Goal: Transaction & Acquisition: Subscribe to service/newsletter

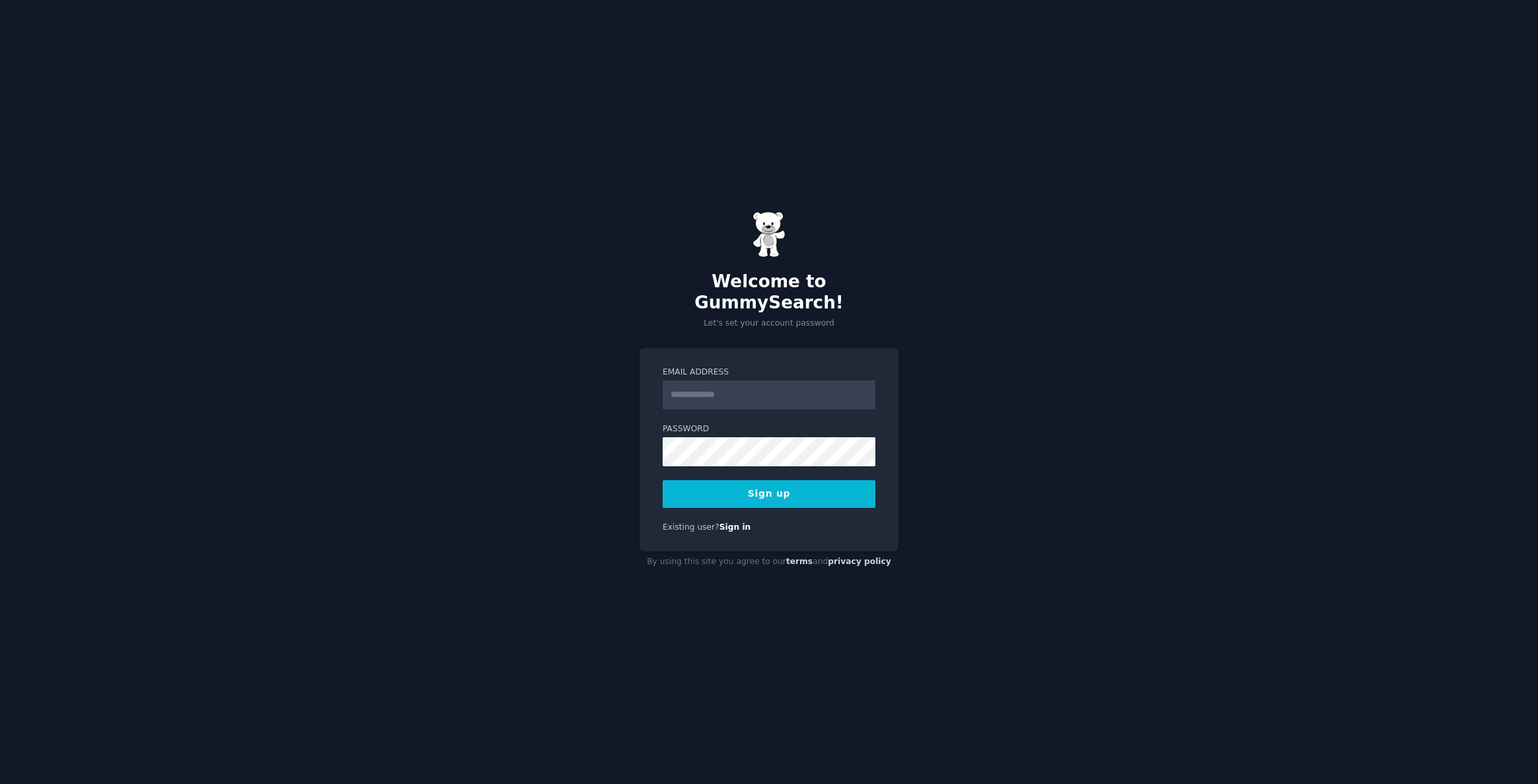
click at [738, 387] on input "Email Address" at bounding box center [769, 394] width 213 height 29
type input "**********"
click at [616, 466] on div "**********" at bounding box center [769, 392] width 1538 height 784
click at [808, 490] on button "Sign up" at bounding box center [769, 493] width 213 height 27
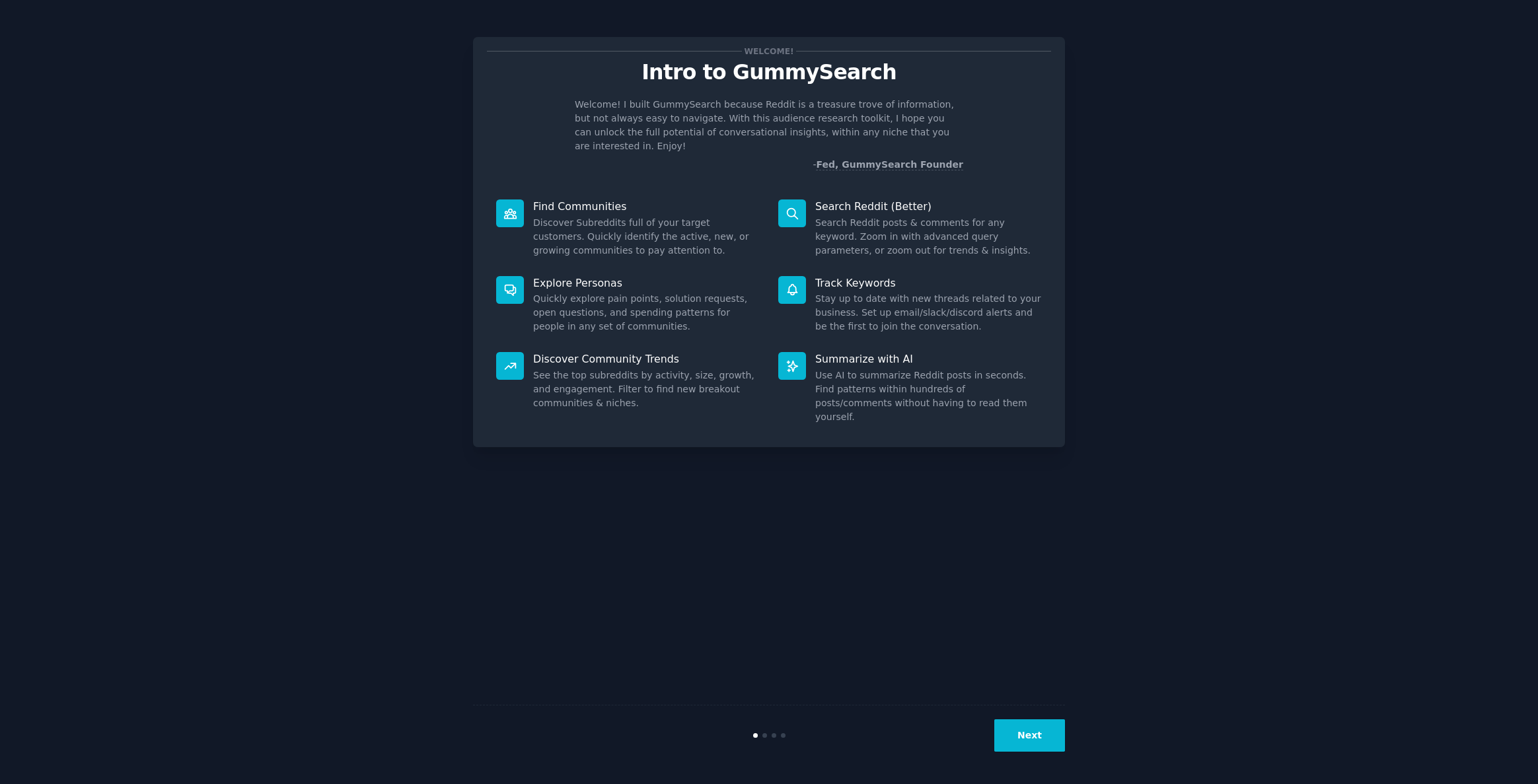
click at [1038, 737] on button "Next" at bounding box center [1029, 735] width 71 height 32
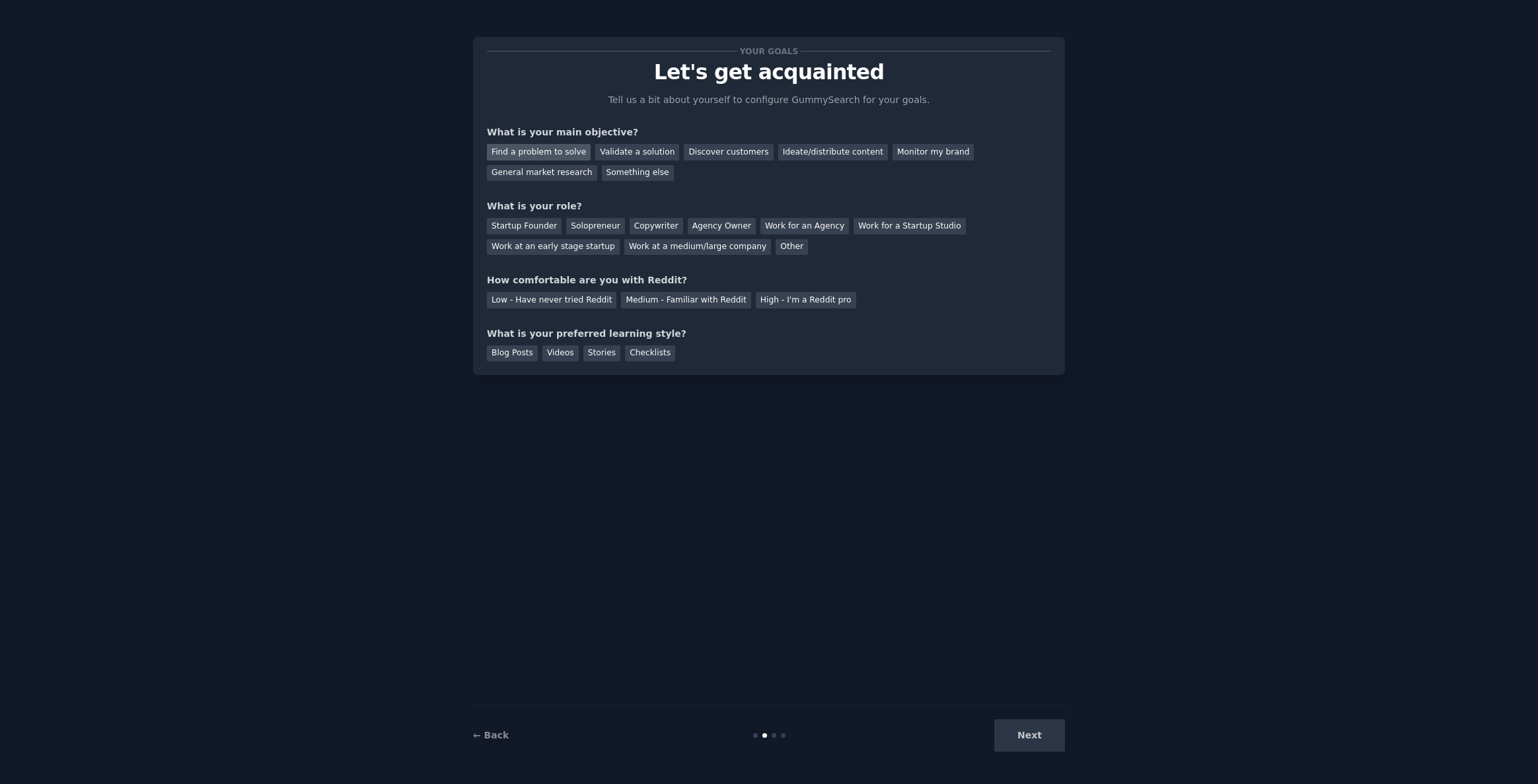
click at [555, 155] on div "Find a problem to solve" at bounding box center [538, 152] width 104 height 17
click at [627, 153] on div "Validate a solution" at bounding box center [637, 152] width 84 height 17
click at [556, 148] on div "Find a problem to solve" at bounding box center [538, 152] width 104 height 17
click at [531, 229] on div "Startup Founder" at bounding box center [524, 226] width 75 height 17
click at [640, 307] on div "Medium - Familiar with Reddit" at bounding box center [686, 300] width 130 height 17
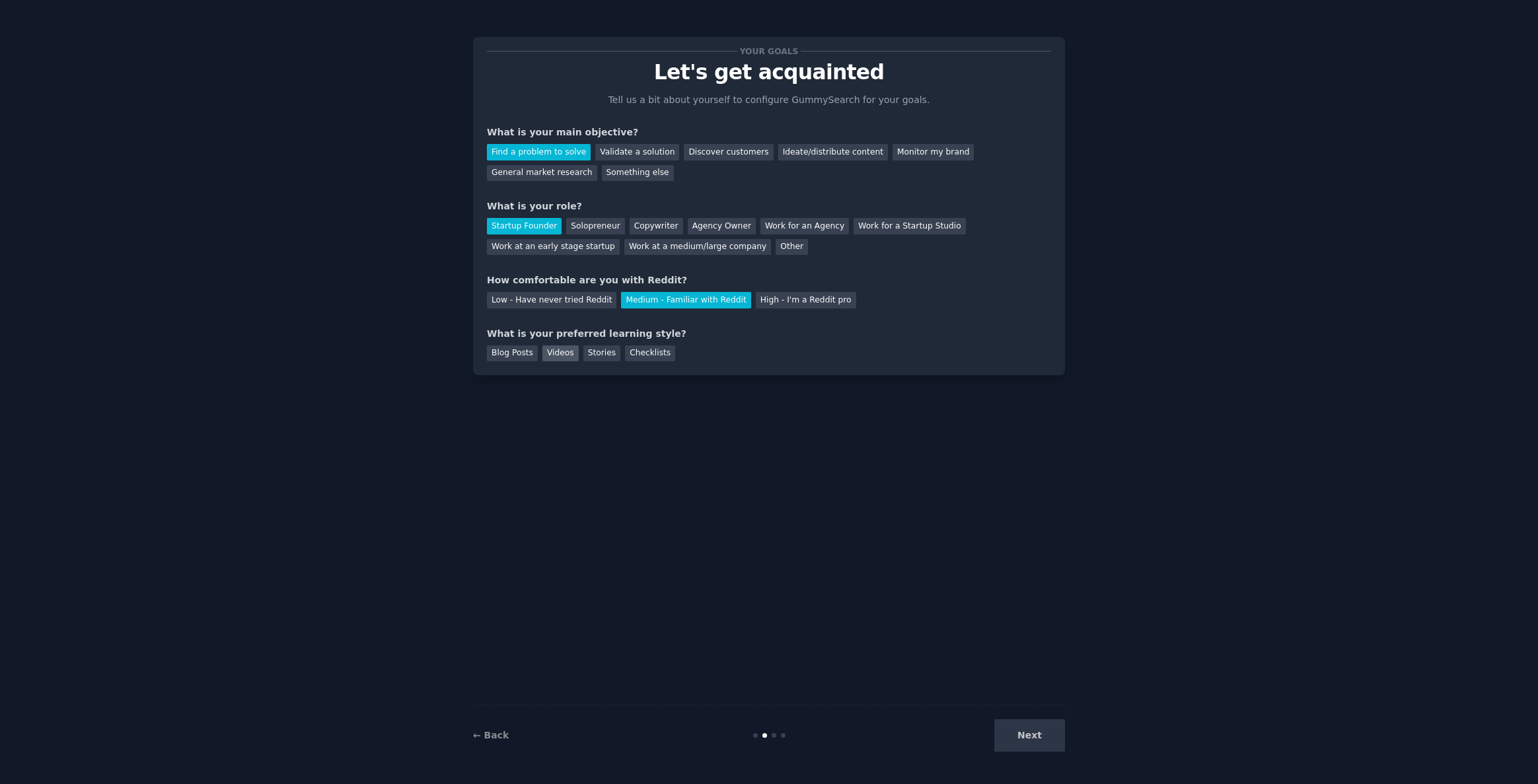
click at [561, 354] on div "Videos" at bounding box center [561, 353] width 37 height 17
click at [1036, 738] on button "Next" at bounding box center [1029, 735] width 71 height 32
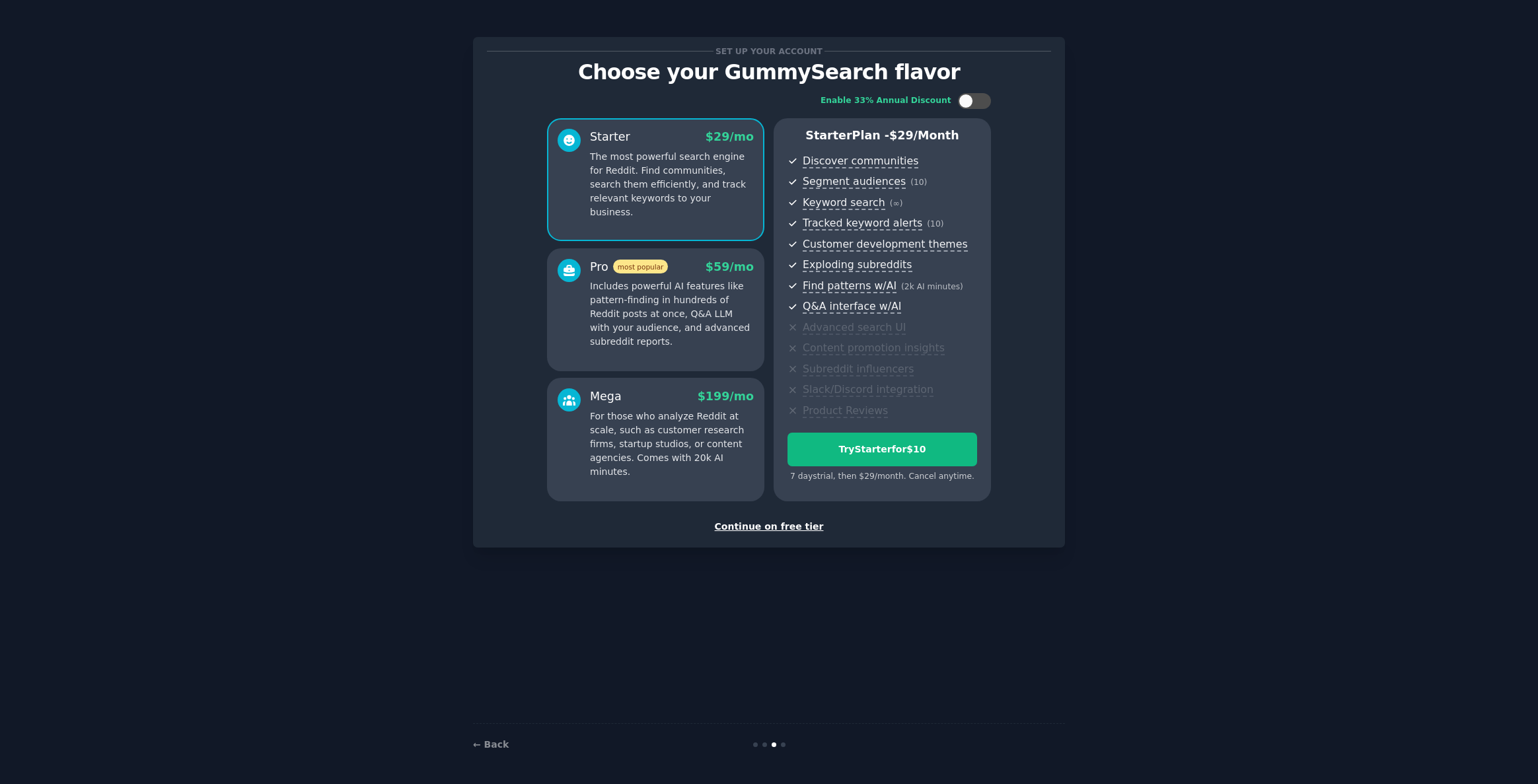
click at [792, 527] on div "Continue on free tier" at bounding box center [769, 526] width 564 height 14
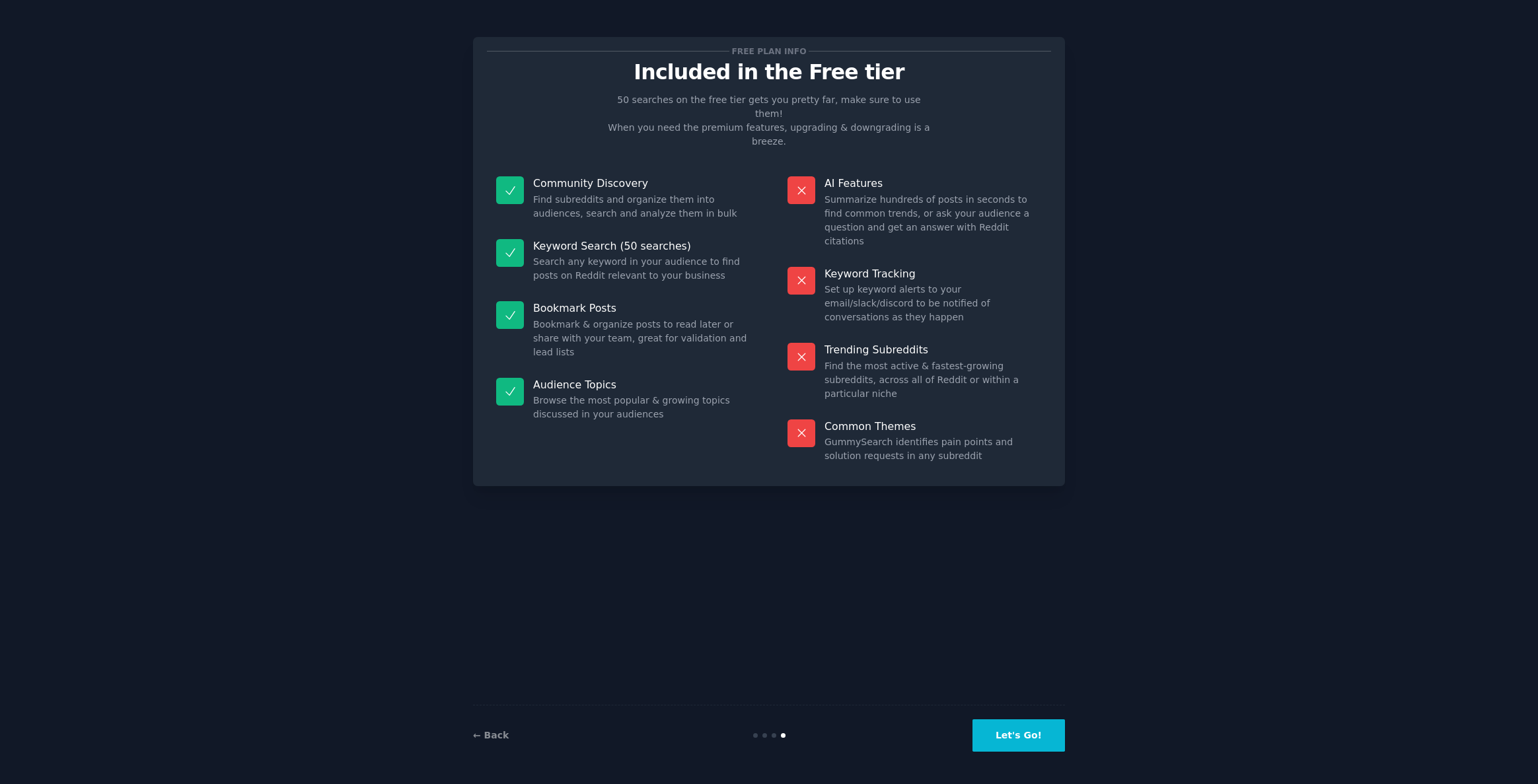
click at [1021, 740] on button "Let's Go!" at bounding box center [1018, 735] width 92 height 32
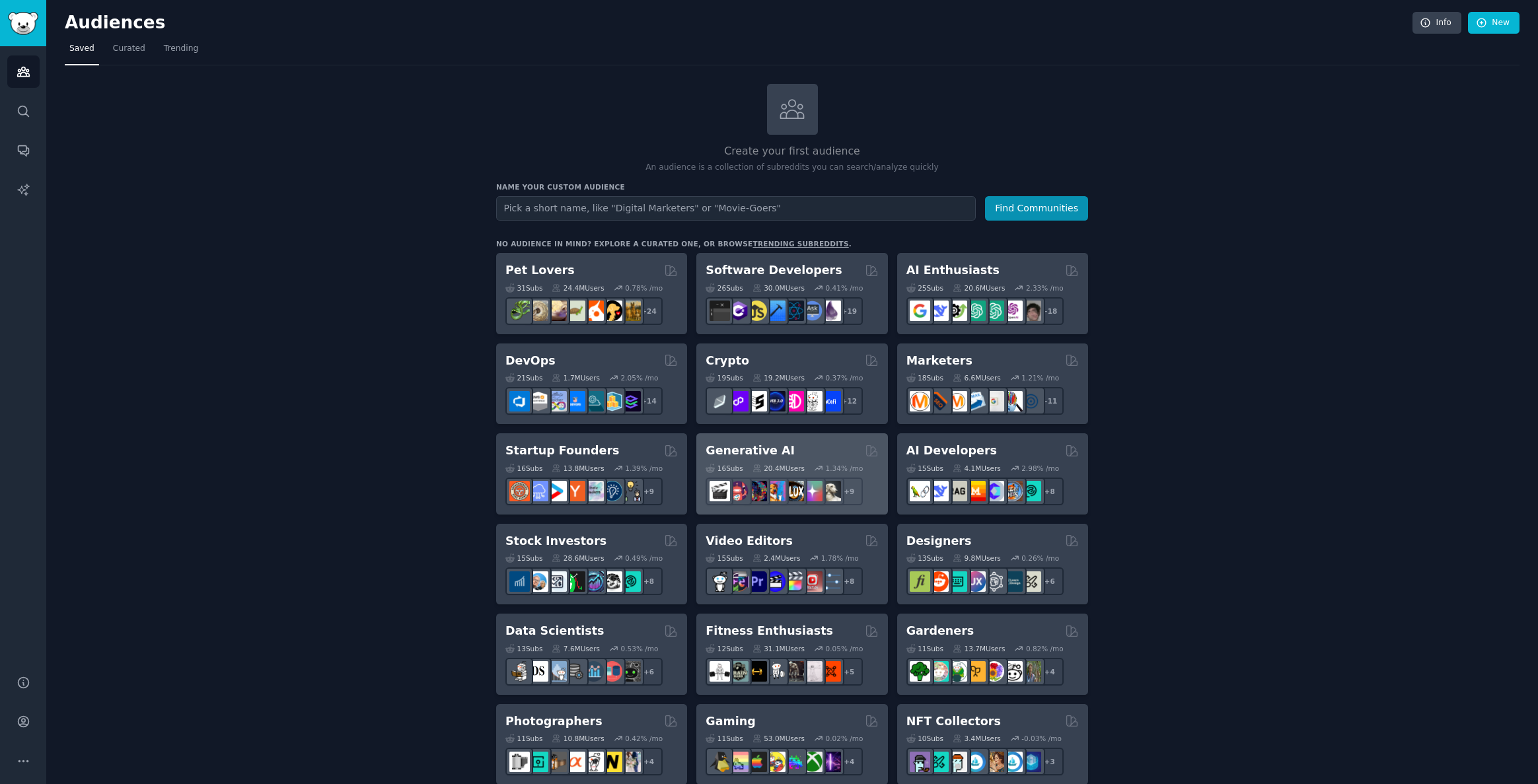
click at [744, 447] on h2 "Generative AI" at bounding box center [749, 451] width 89 height 17
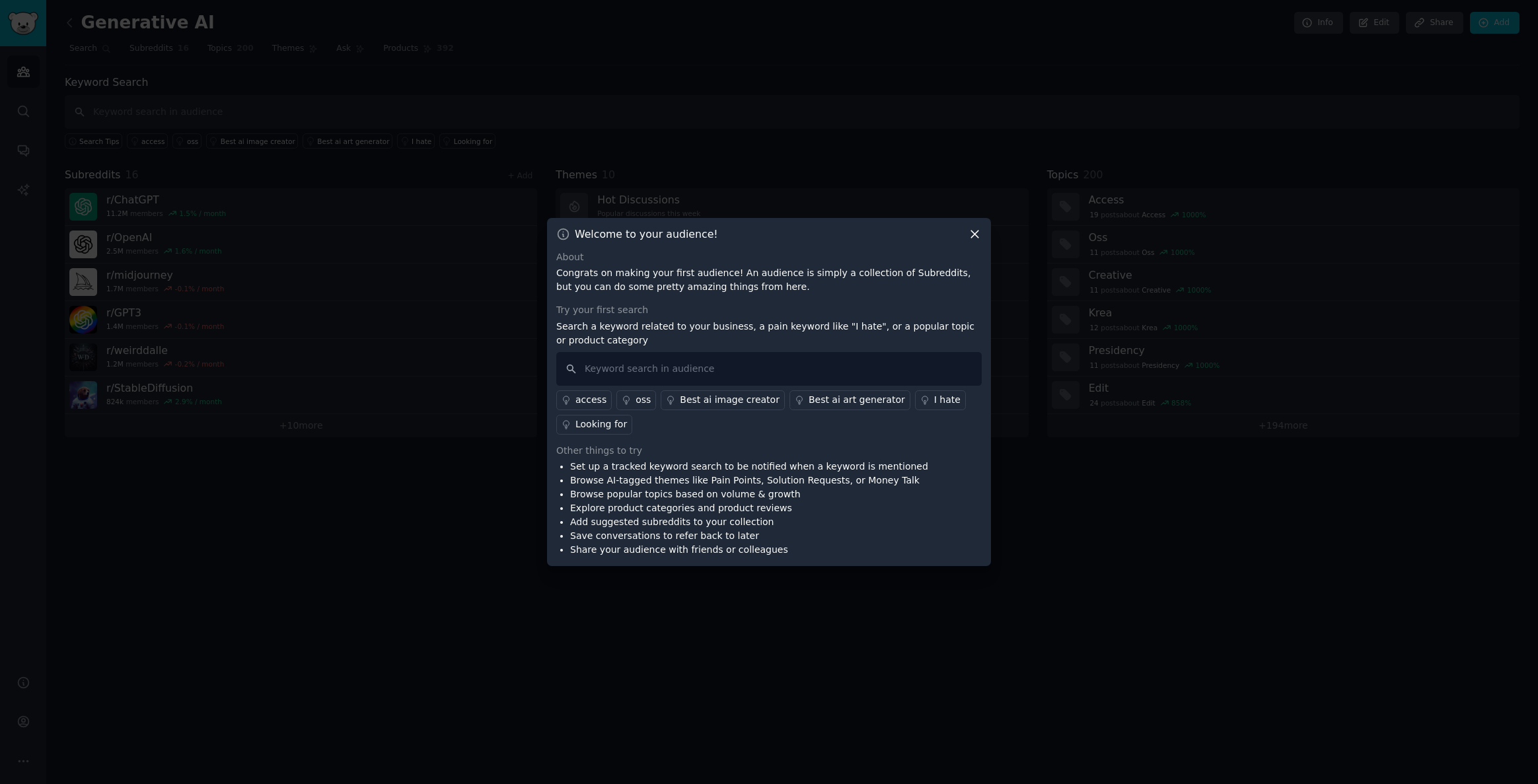
click at [971, 239] on icon at bounding box center [975, 234] width 14 height 14
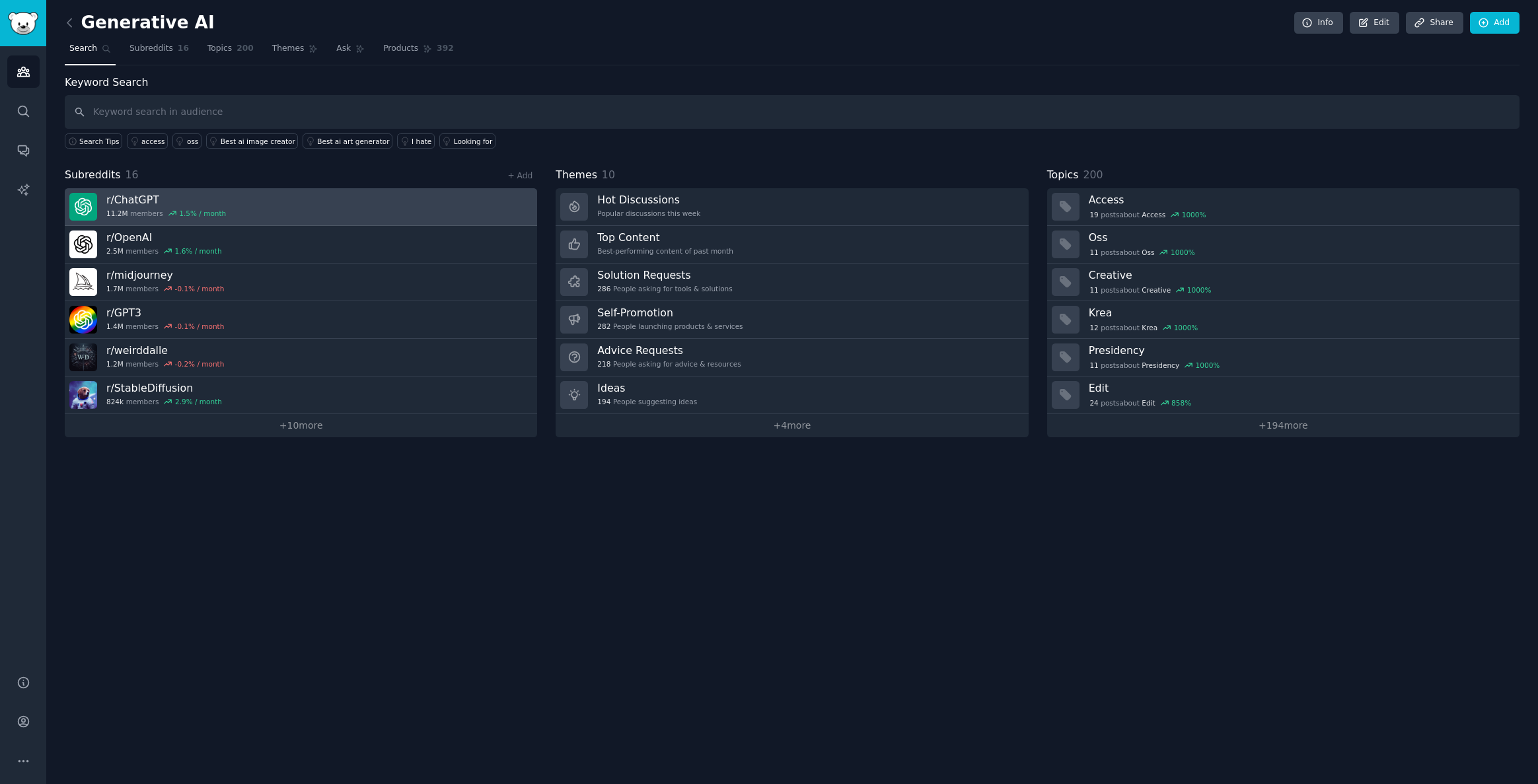
click at [123, 200] on h3 "r/ ChatGPT" at bounding box center [166, 200] width 120 height 14
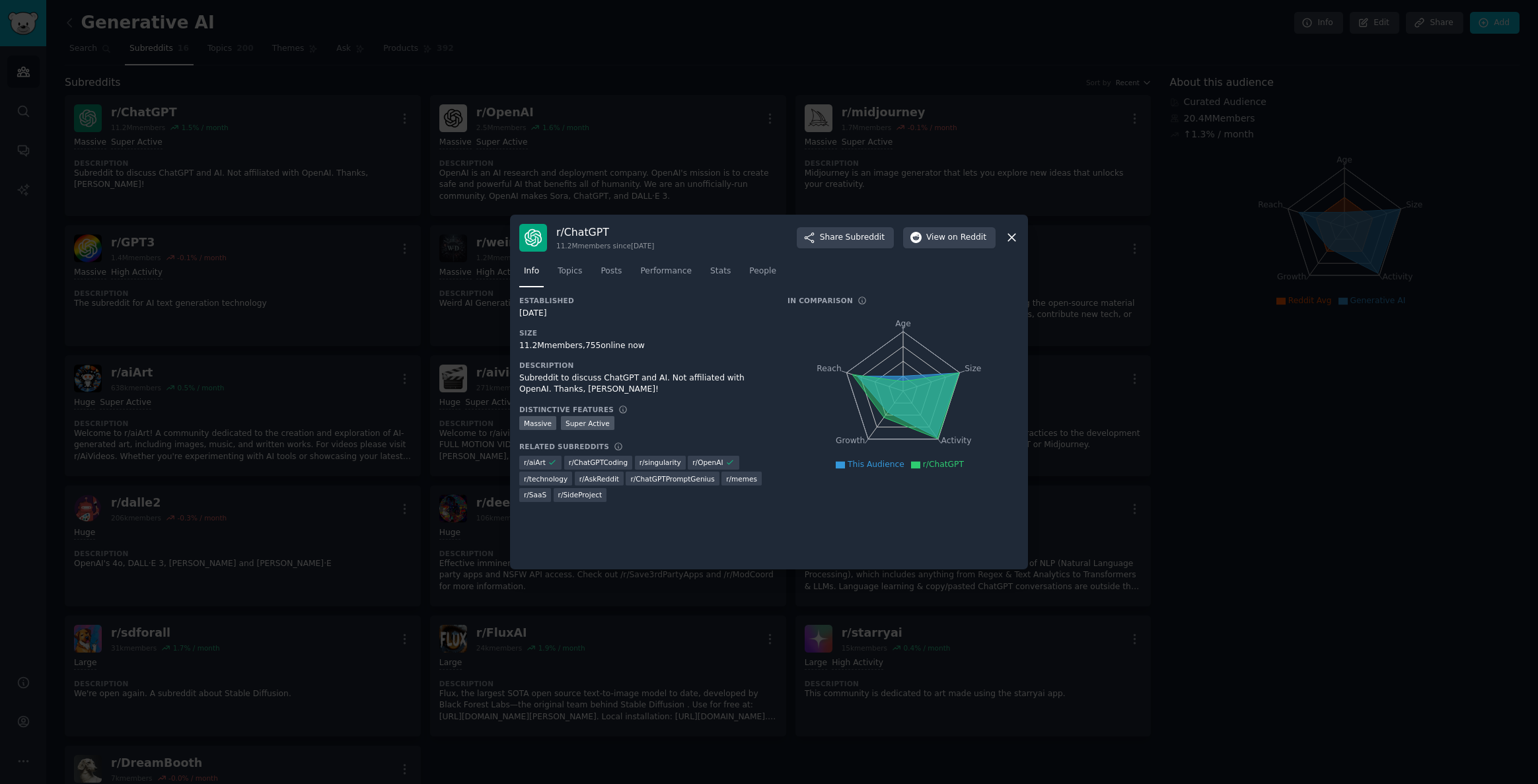
click at [1015, 238] on icon at bounding box center [1011, 237] width 14 height 14
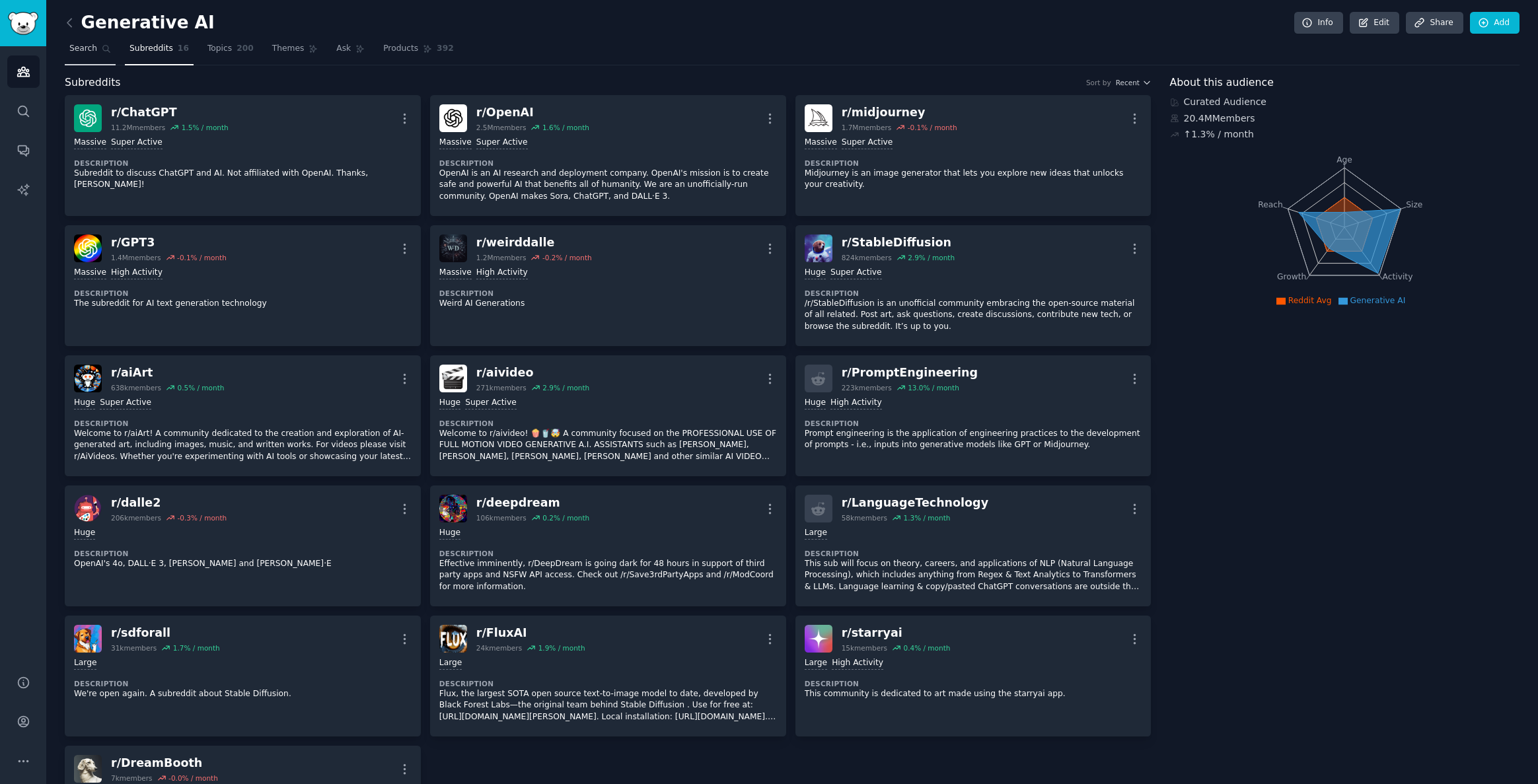
click at [82, 50] on span "Search" at bounding box center [82, 49] width 27 height 12
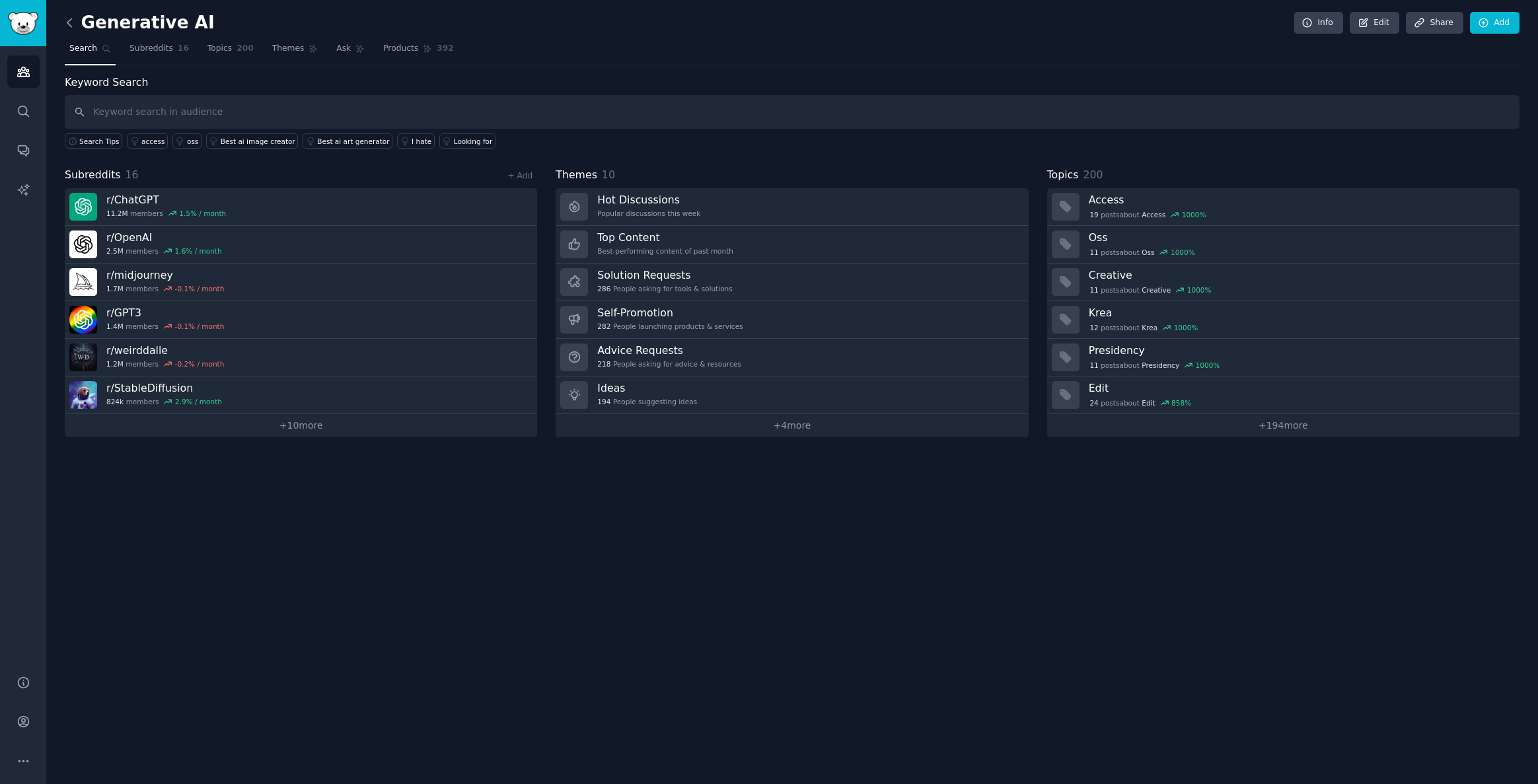
click at [70, 19] on icon at bounding box center [69, 22] width 4 height 8
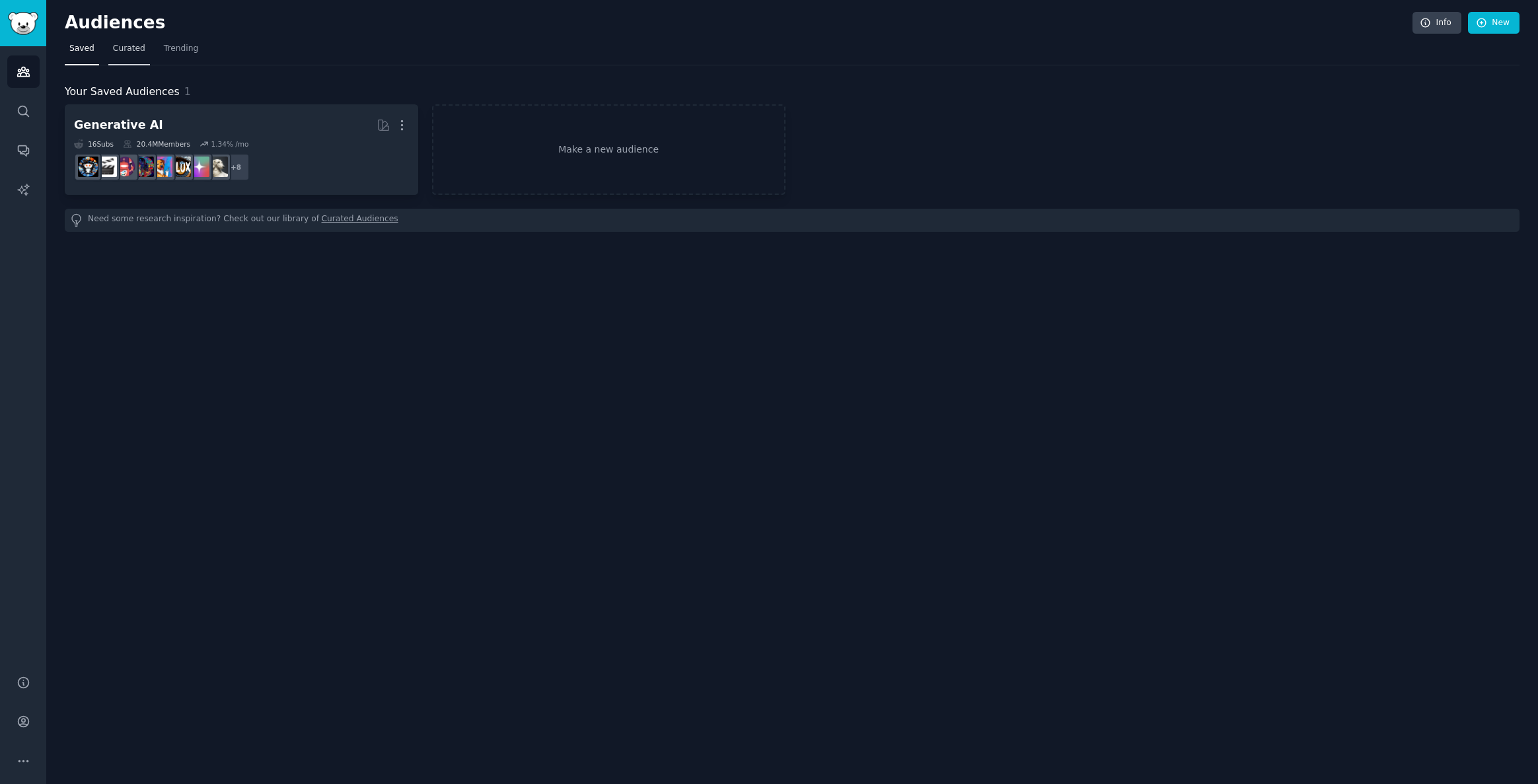
click at [126, 53] on span "Curated" at bounding box center [129, 49] width 32 height 12
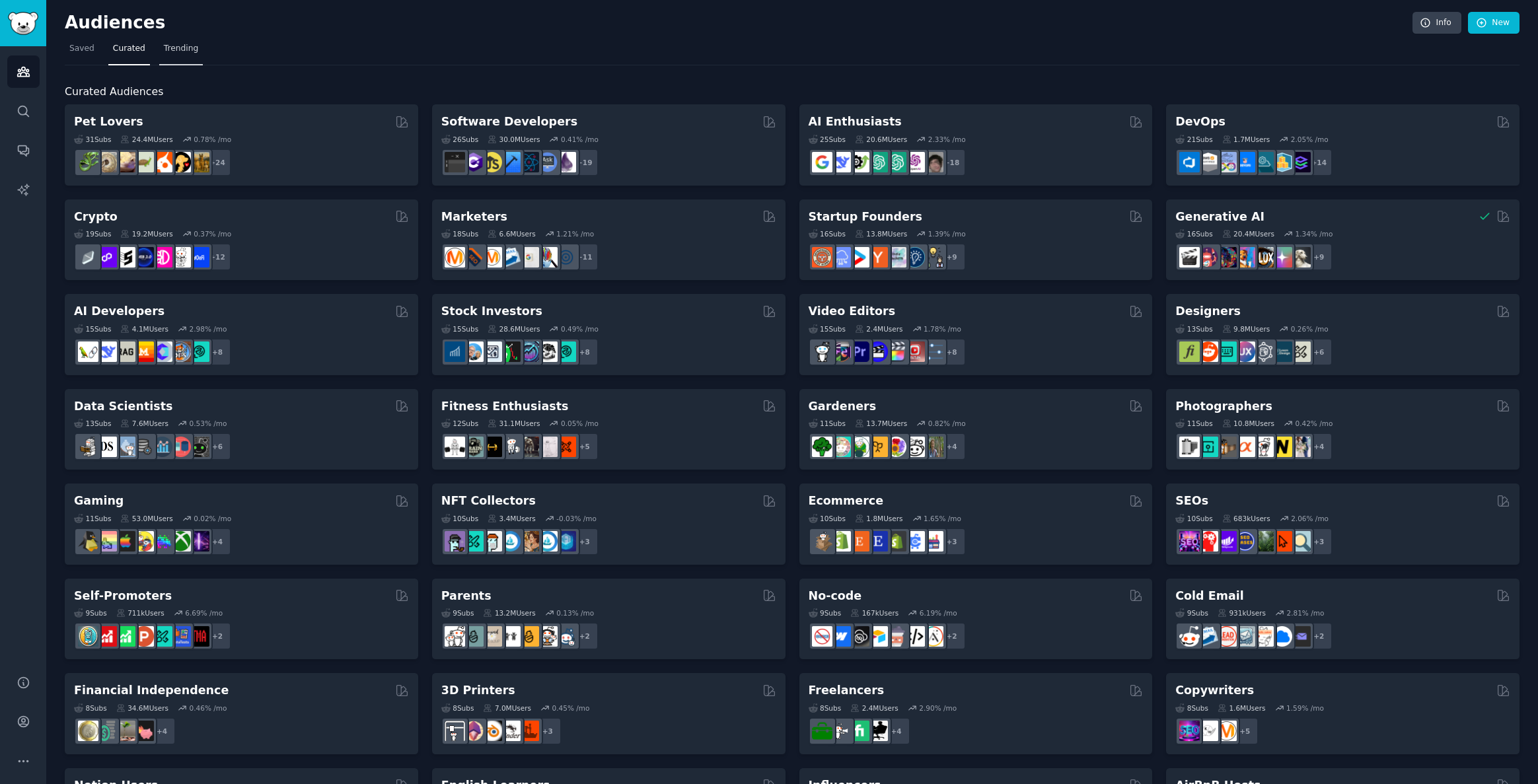
click at [190, 55] on link "Trending" at bounding box center [181, 52] width 43 height 27
